Goal: Use online tool/utility

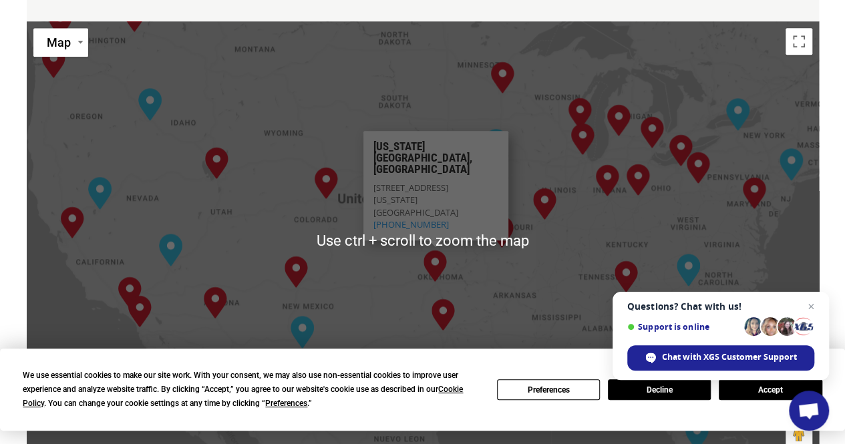
scroll to position [644, 0]
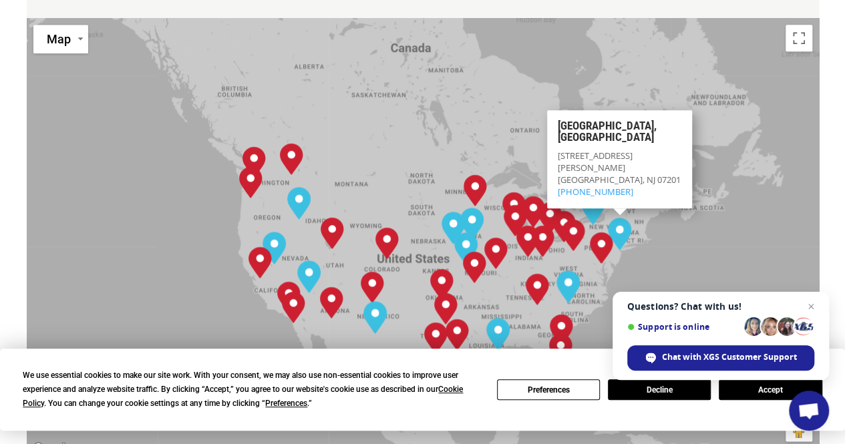
click at [743, 395] on button "Accept" at bounding box center [770, 389] width 103 height 21
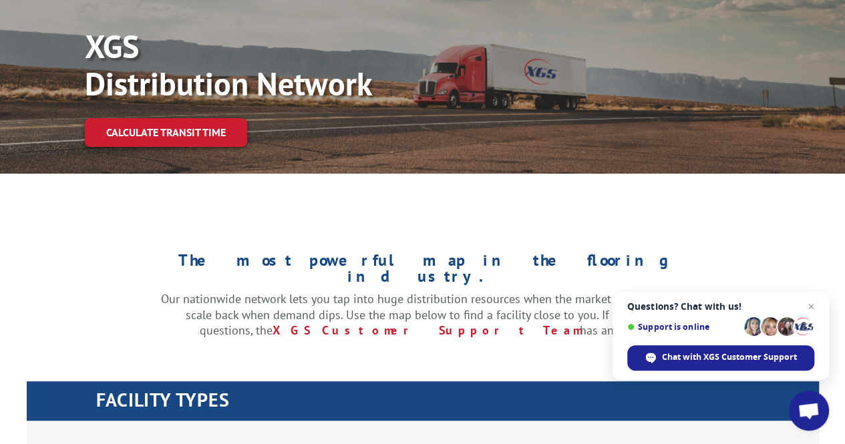
scroll to position [0, 0]
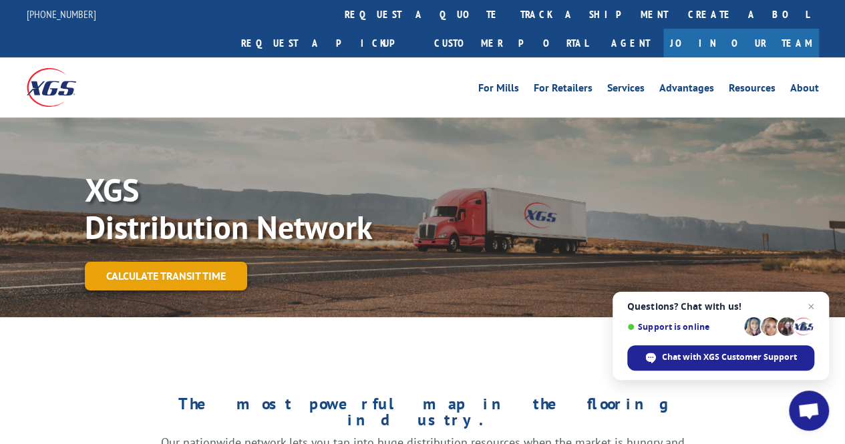
click at [182, 262] on link "Calculate transit time" at bounding box center [166, 276] width 162 height 29
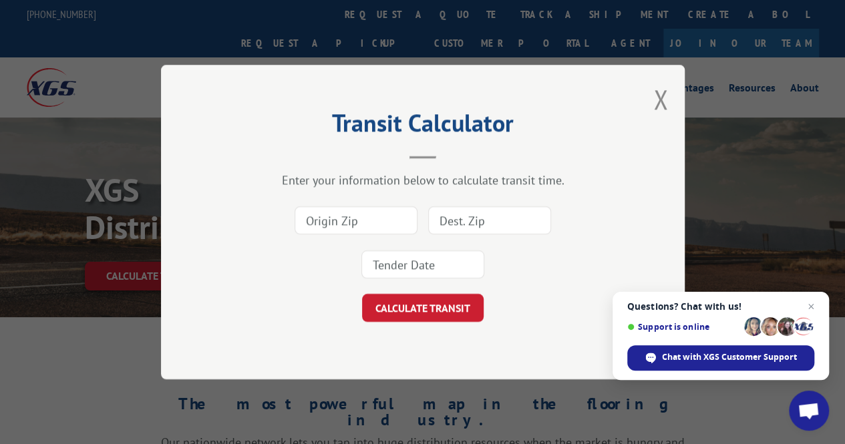
click at [671, 83] on div "Transit Calculator Enter your information below to calculate transit time. CALC…" at bounding box center [423, 222] width 524 height 315
click at [658, 99] on button "Close modal" at bounding box center [660, 98] width 15 height 35
